Goal: Task Accomplishment & Management: Manage account settings

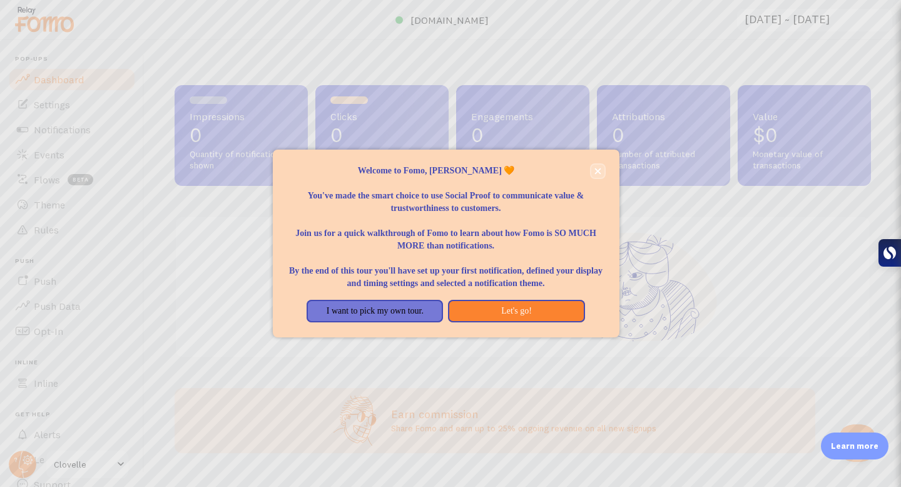
click at [598, 168] on icon "close," at bounding box center [597, 171] width 7 height 7
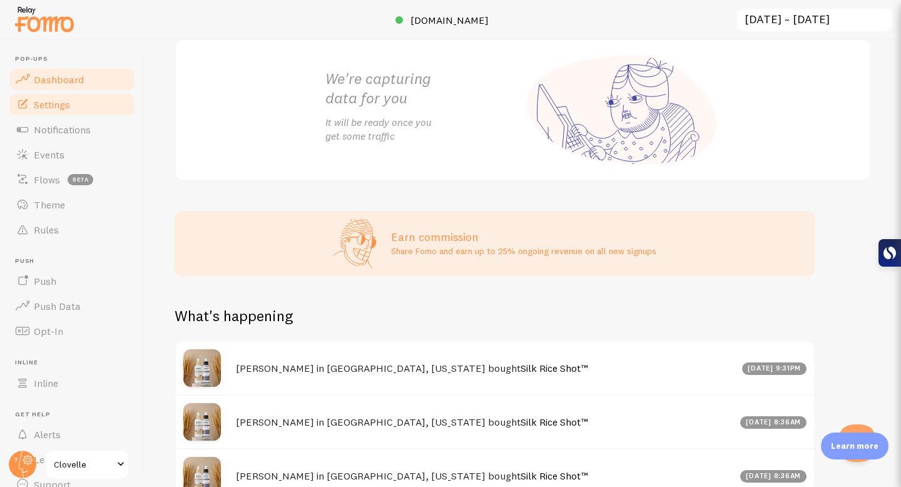
click at [76, 107] on link "Settings" at bounding box center [72, 104] width 129 height 25
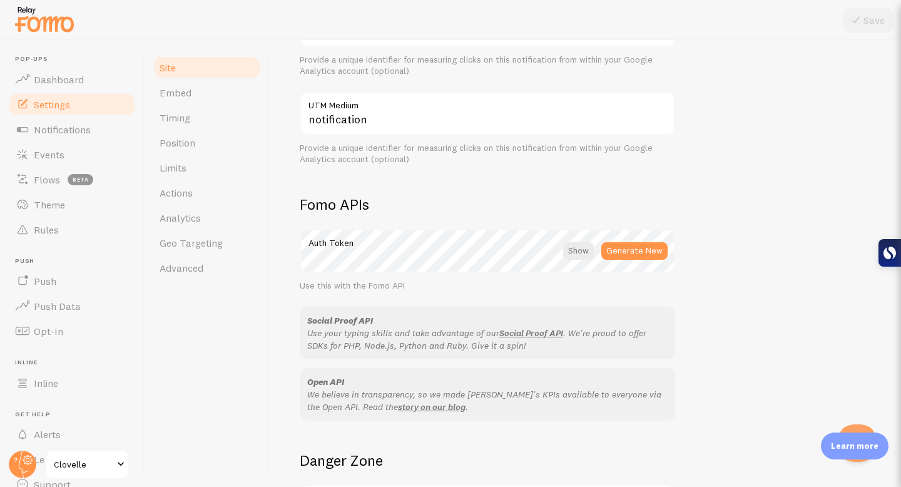
scroll to position [477, 0]
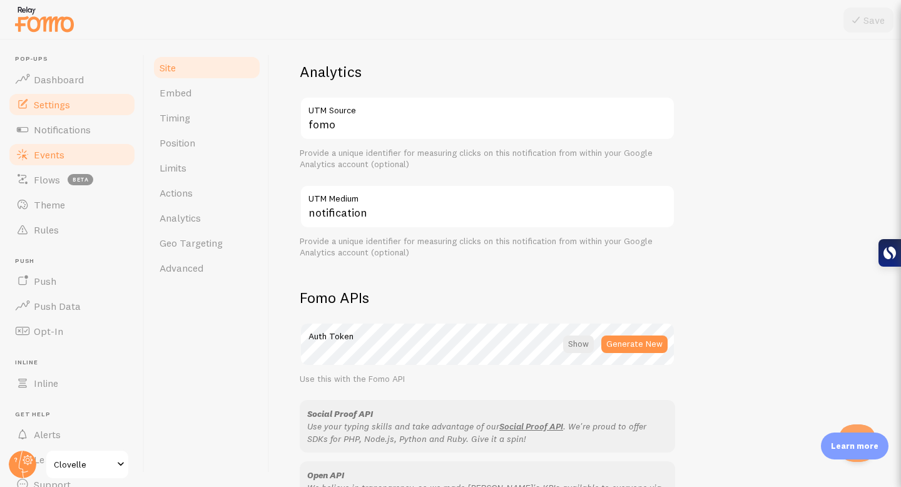
click at [58, 159] on span "Events" at bounding box center [49, 154] width 31 height 13
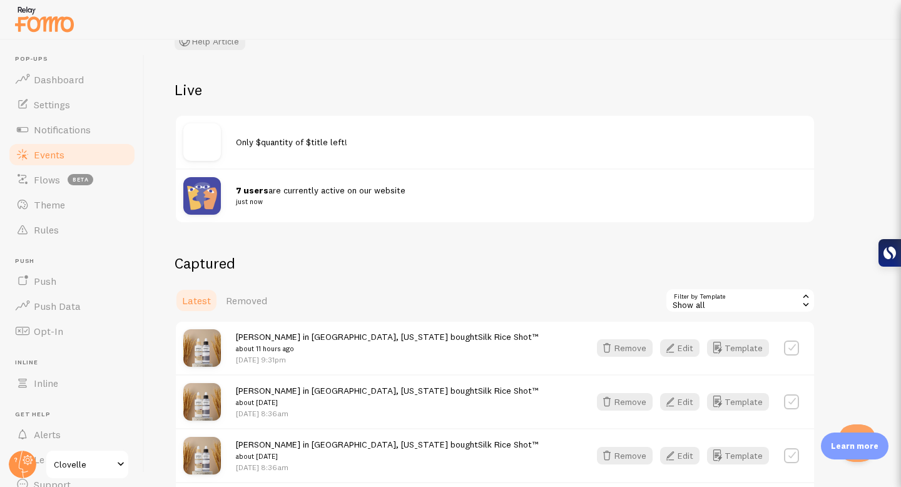
scroll to position [109, 0]
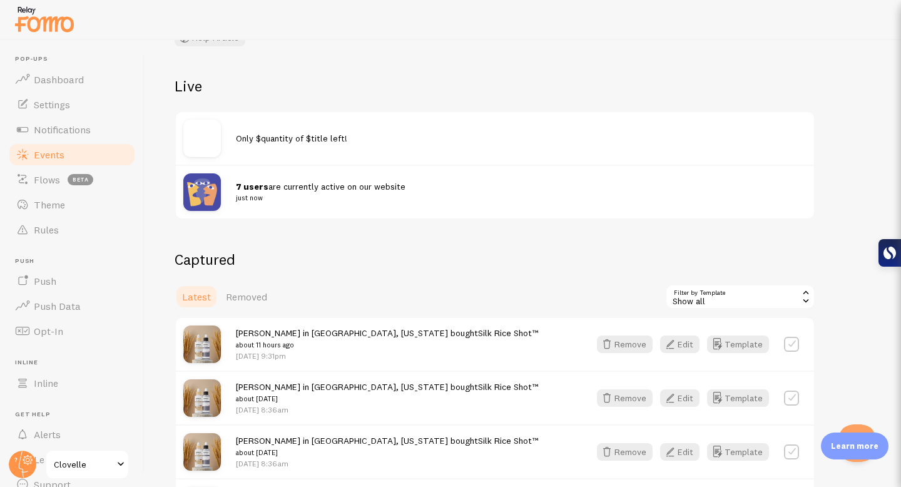
click at [292, 136] on span "Only $quantity of $title left!" at bounding box center [291, 138] width 111 height 11
click at [310, 138] on span "Only $quantity of $title left!" at bounding box center [291, 138] width 111 height 11
click at [308, 138] on span "Only $quantity of $title left!" at bounding box center [291, 138] width 111 height 11
click at [298, 186] on span "7 users are currently active on our website just now" at bounding box center [513, 192] width 555 height 23
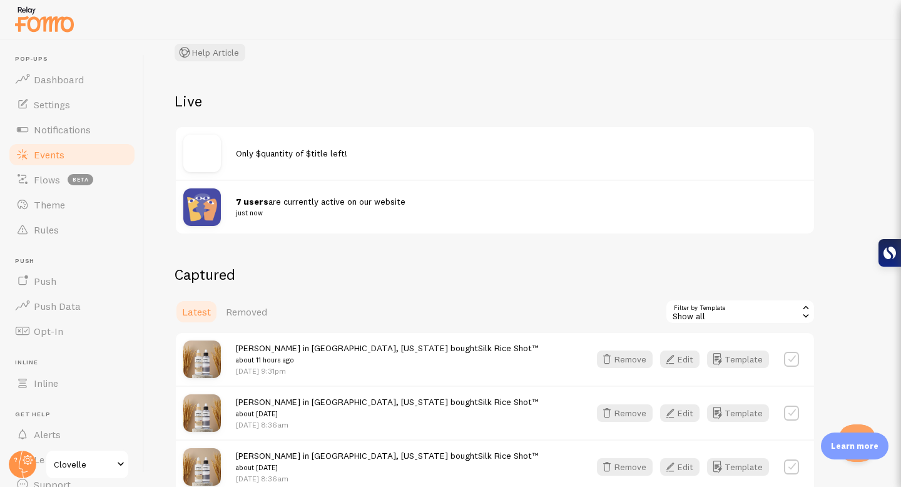
click at [281, 204] on span "7 users are currently active on our website just now" at bounding box center [513, 207] width 555 height 23
click at [208, 205] on img at bounding box center [202, 207] width 38 height 38
click at [46, 276] on span "Push" at bounding box center [45, 281] width 23 height 13
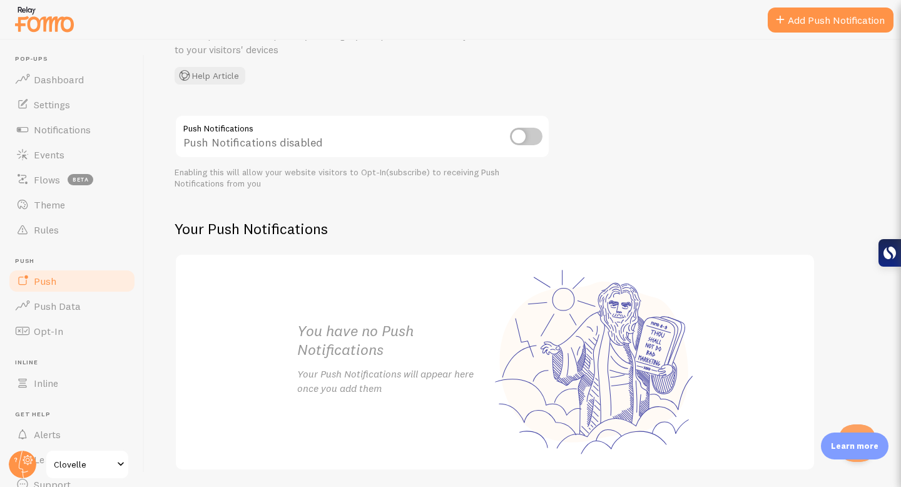
scroll to position [129, 0]
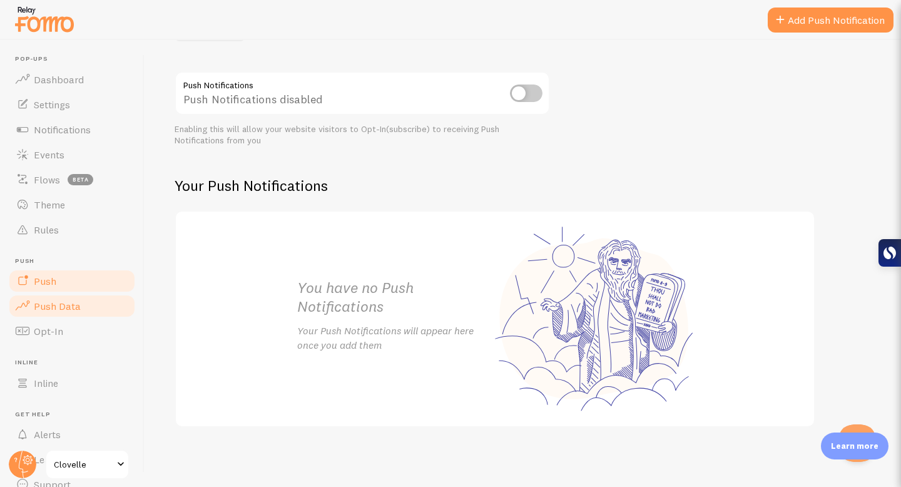
click at [73, 309] on span "Push Data" at bounding box center [57, 306] width 47 height 13
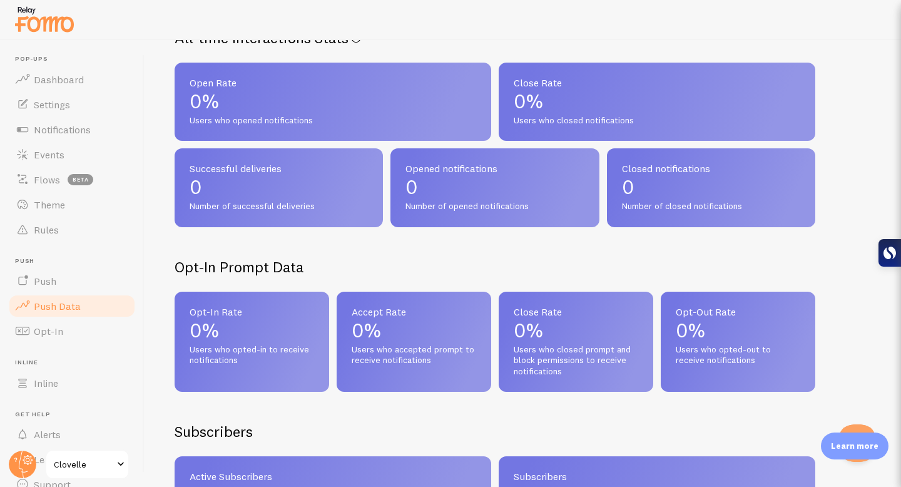
scroll to position [163, 0]
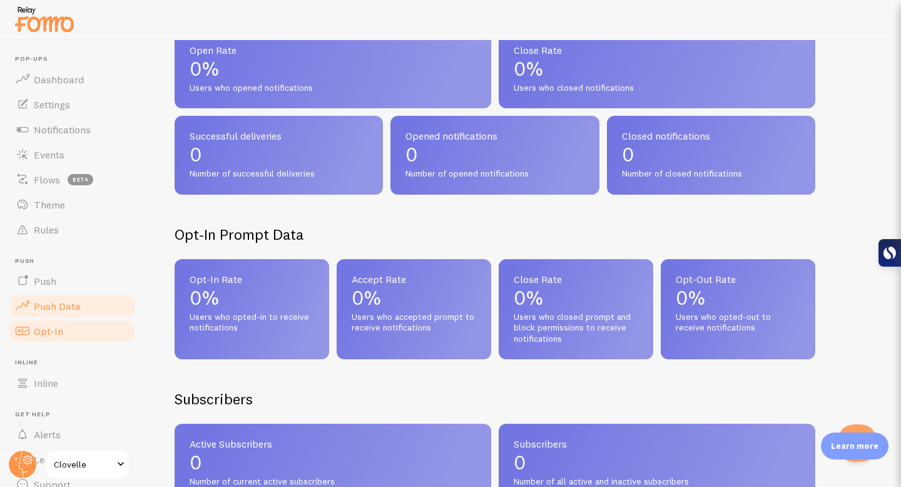
click at [70, 321] on link "Opt-In" at bounding box center [72, 330] width 129 height 25
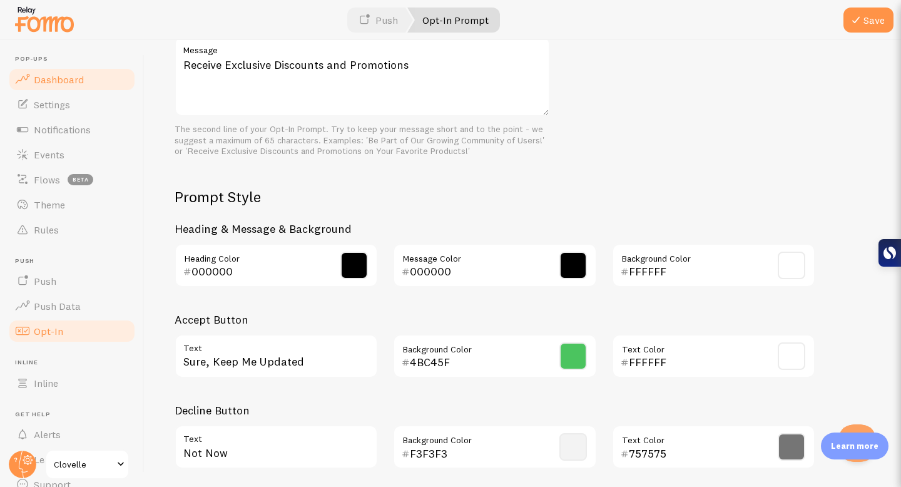
click at [76, 83] on span "Dashboard" at bounding box center [59, 79] width 50 height 13
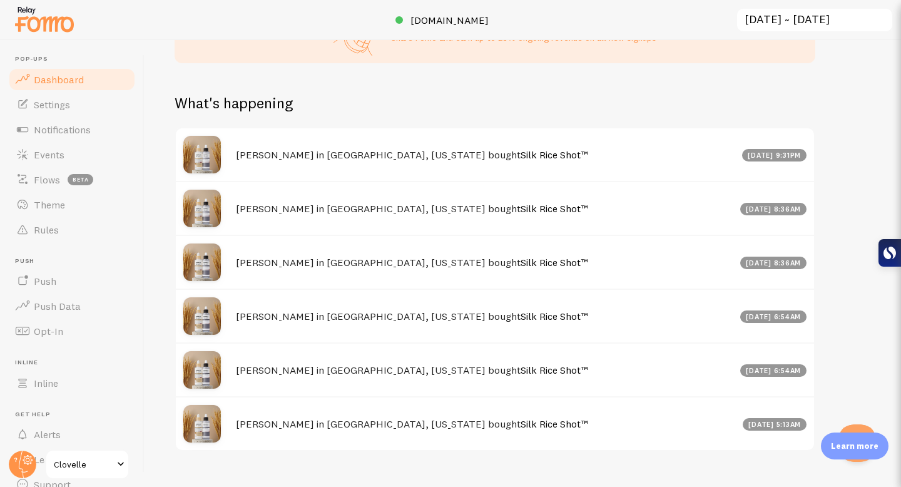
scroll to position [601, 0]
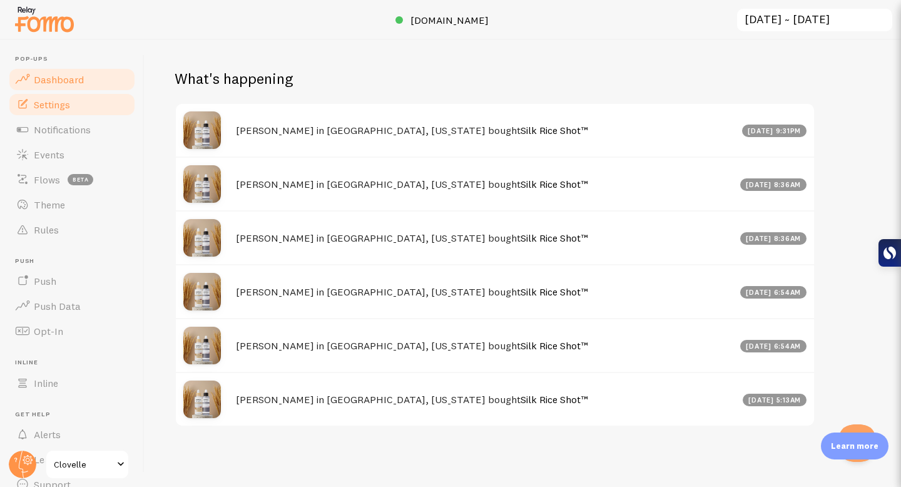
click at [71, 108] on link "Settings" at bounding box center [72, 104] width 129 height 25
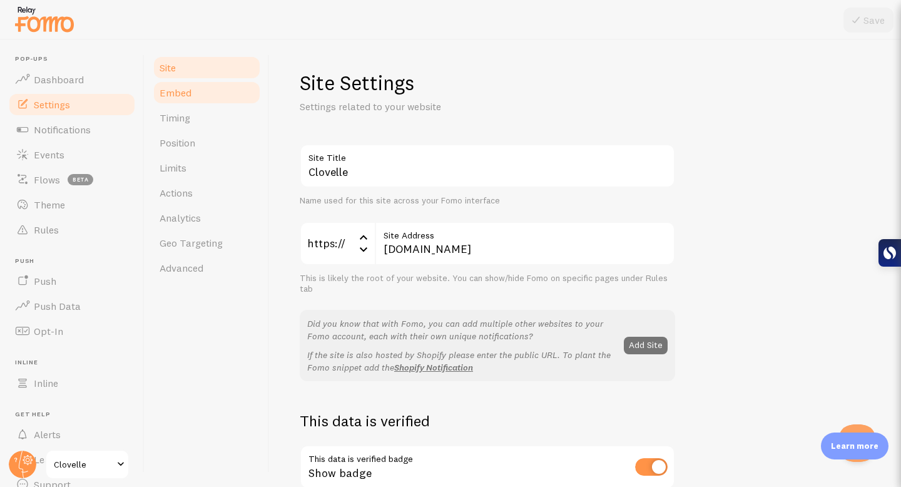
click at [213, 103] on link "Embed" at bounding box center [206, 92] width 109 height 25
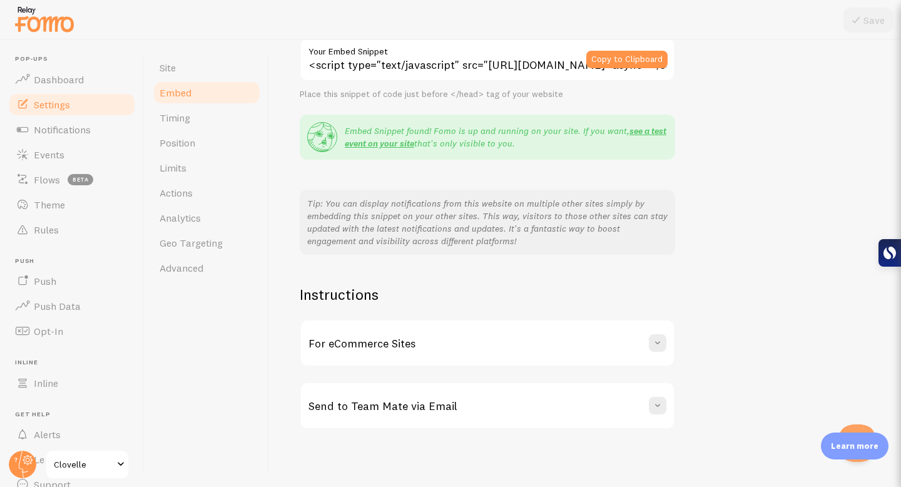
scroll to position [185, 0]
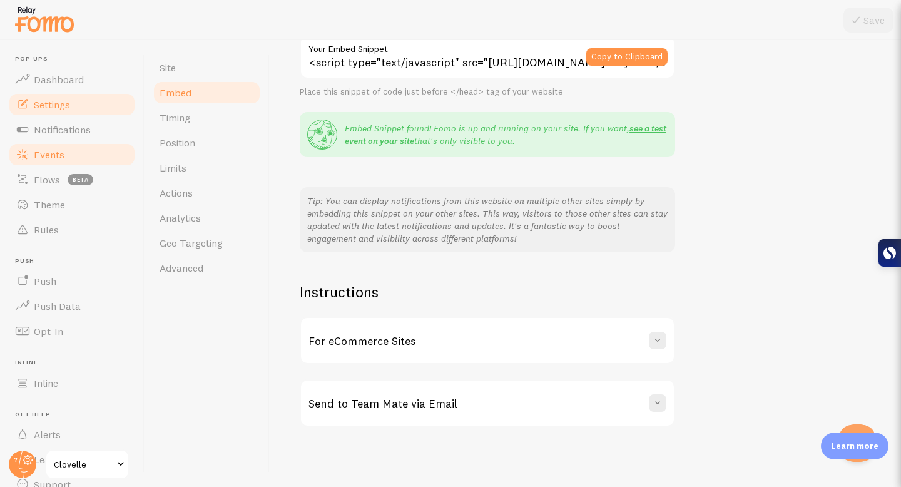
click at [85, 150] on link "Events" at bounding box center [72, 154] width 129 height 25
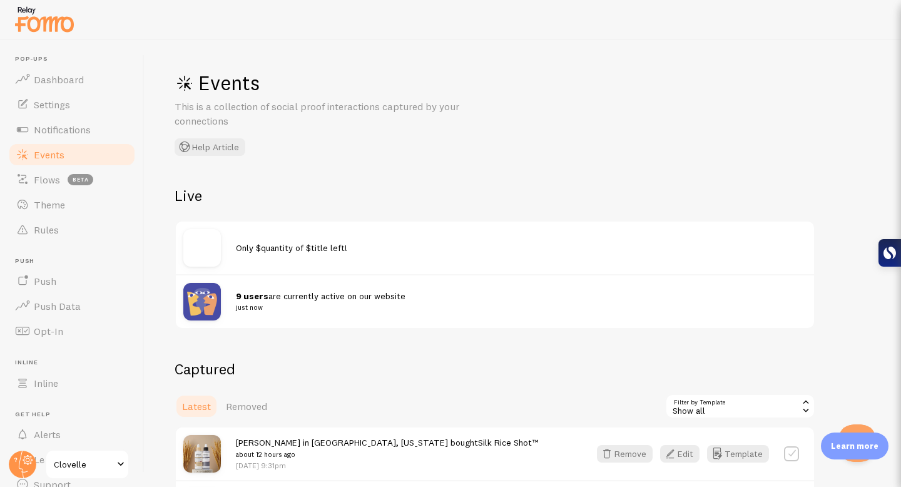
click at [208, 298] on img at bounding box center [202, 302] width 38 height 38
click at [257, 298] on strong "9 users" at bounding box center [252, 295] width 33 height 11
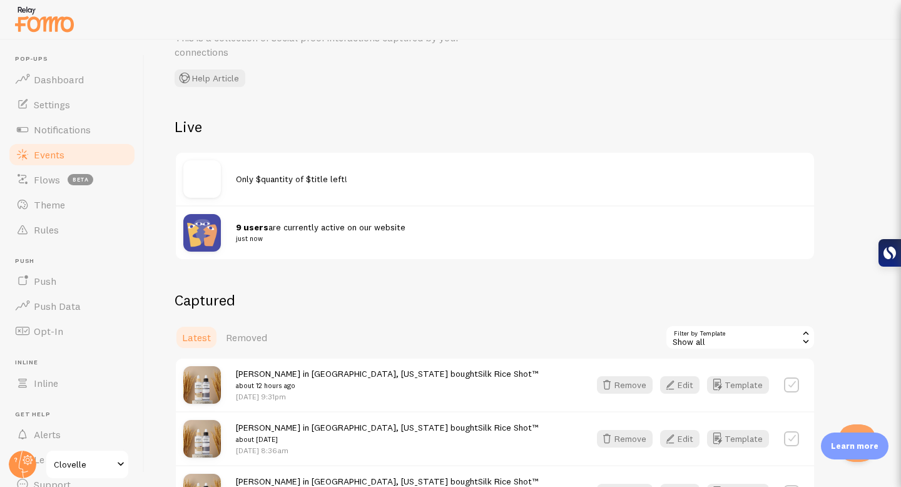
scroll to position [69, 0]
click at [212, 225] on img at bounding box center [202, 232] width 38 height 38
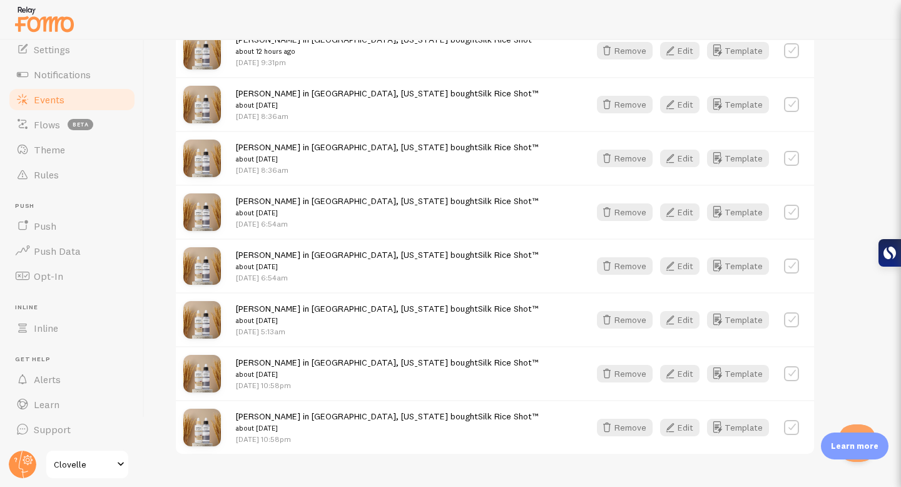
scroll to position [0, 0]
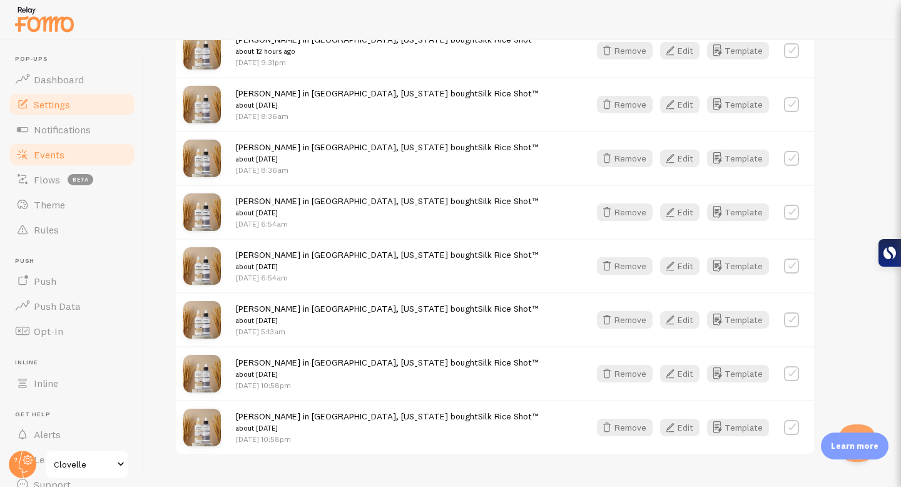
click at [81, 97] on link "Settings" at bounding box center [72, 104] width 129 height 25
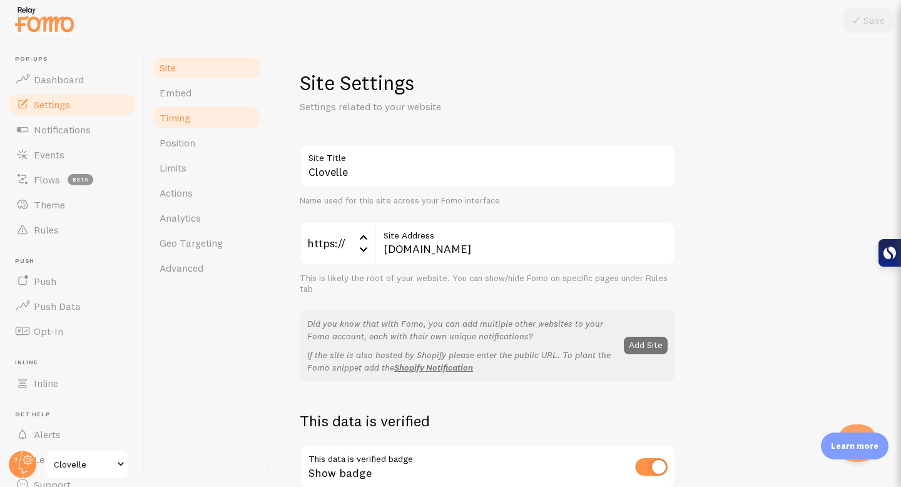
click at [206, 111] on link "Timing" at bounding box center [206, 117] width 109 height 25
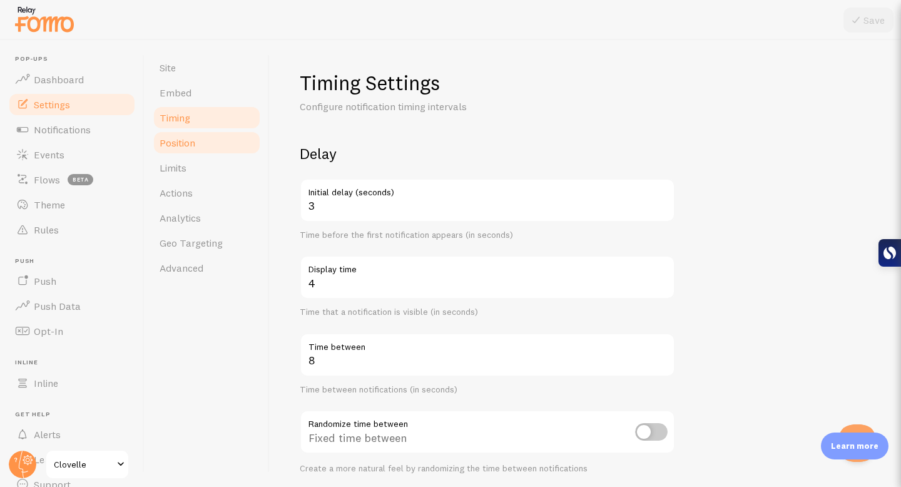
click at [206, 138] on link "Position" at bounding box center [206, 142] width 109 height 25
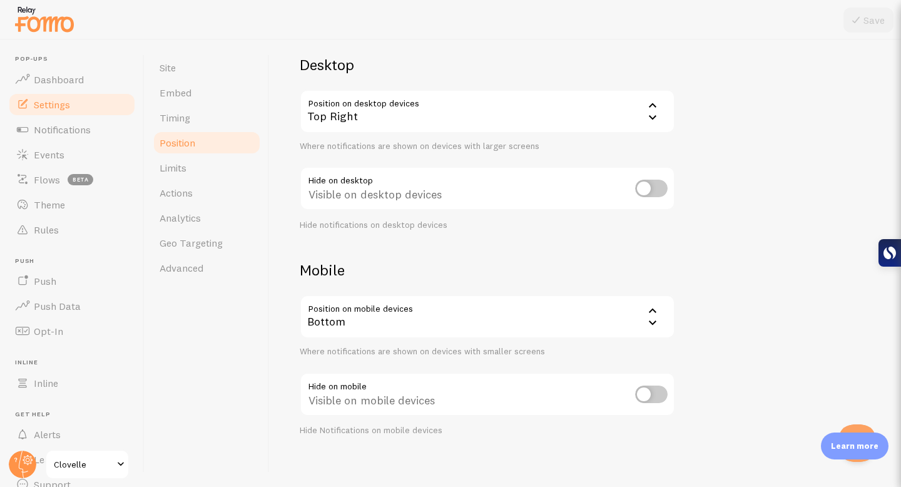
scroll to position [98, 0]
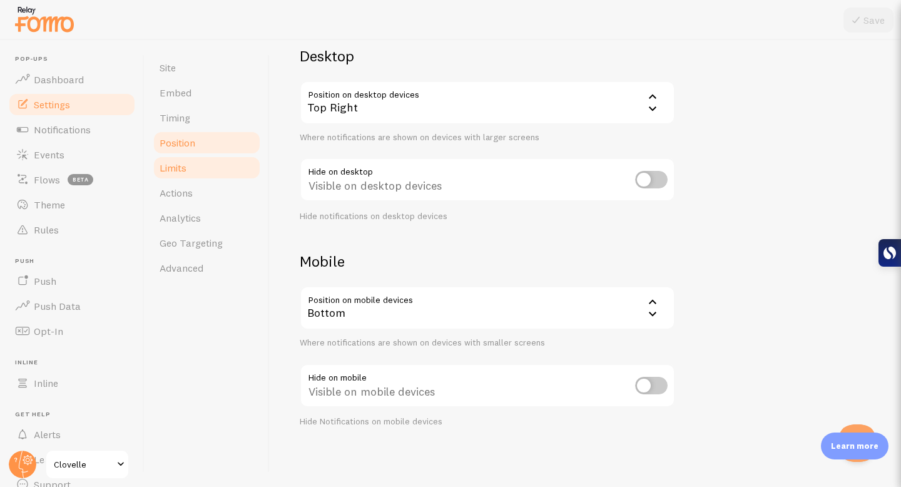
click at [216, 167] on link "Limits" at bounding box center [206, 167] width 109 height 25
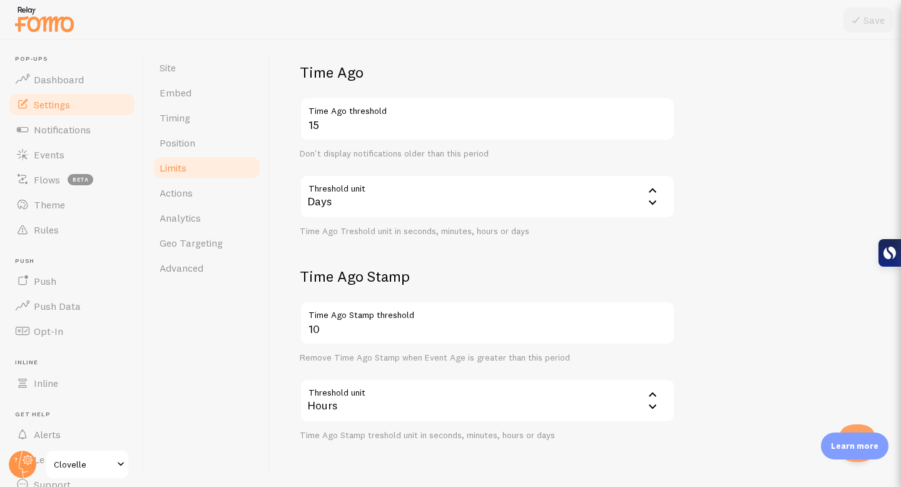
scroll to position [324, 0]
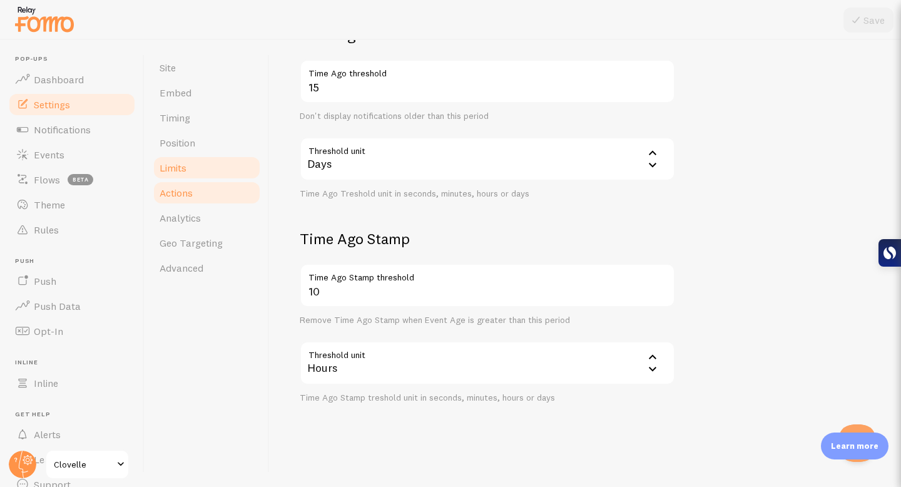
click at [194, 190] on link "Actions" at bounding box center [206, 192] width 109 height 25
